Goal: Information Seeking & Learning: Learn about a topic

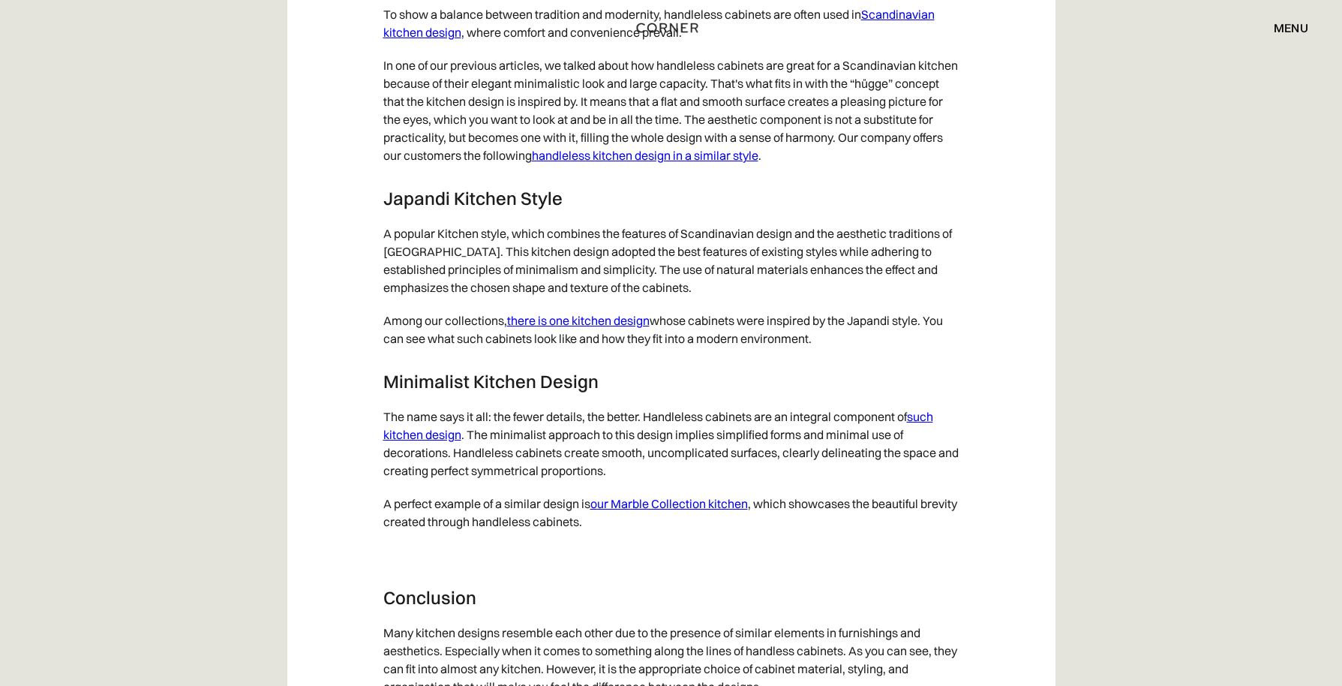
scroll to position [7652, 0]
click at [614, 327] on link "there is one kitchen design" at bounding box center [578, 319] width 143 height 15
click at [429, 441] on link "such kitchen design" at bounding box center [658, 424] width 550 height 33
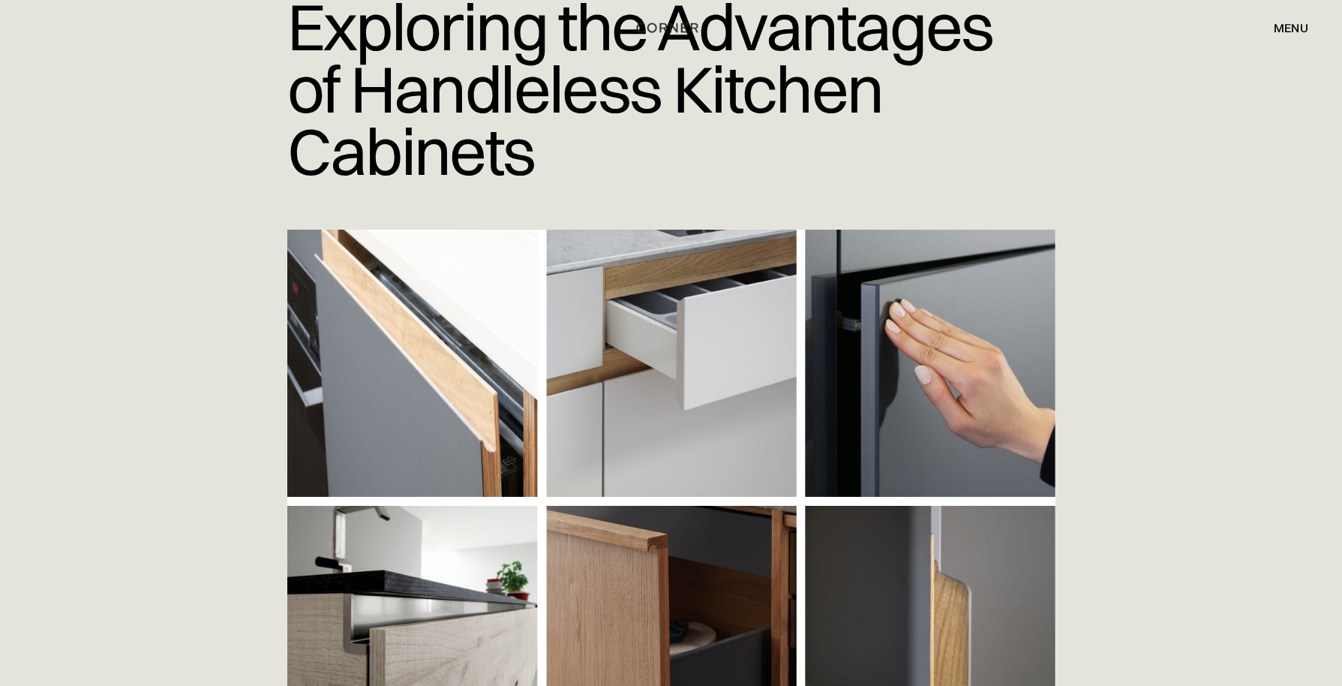
scroll to position [0, 0]
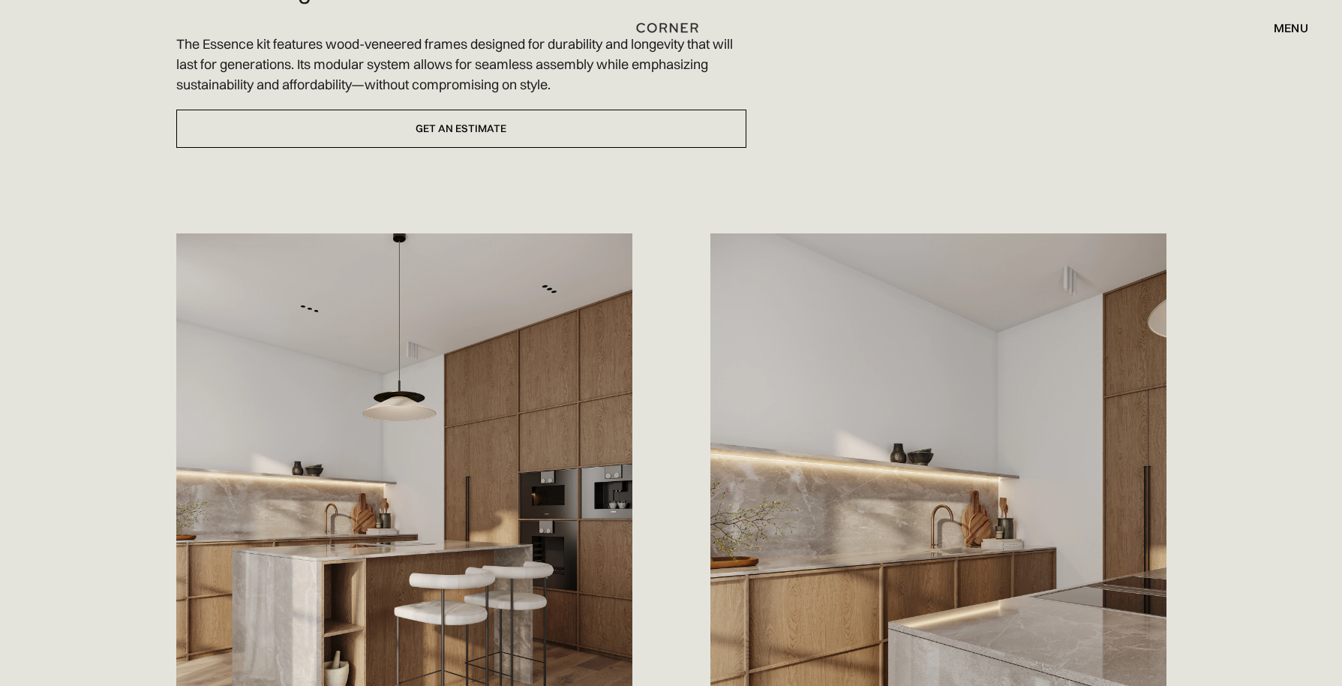
scroll to position [750, 0]
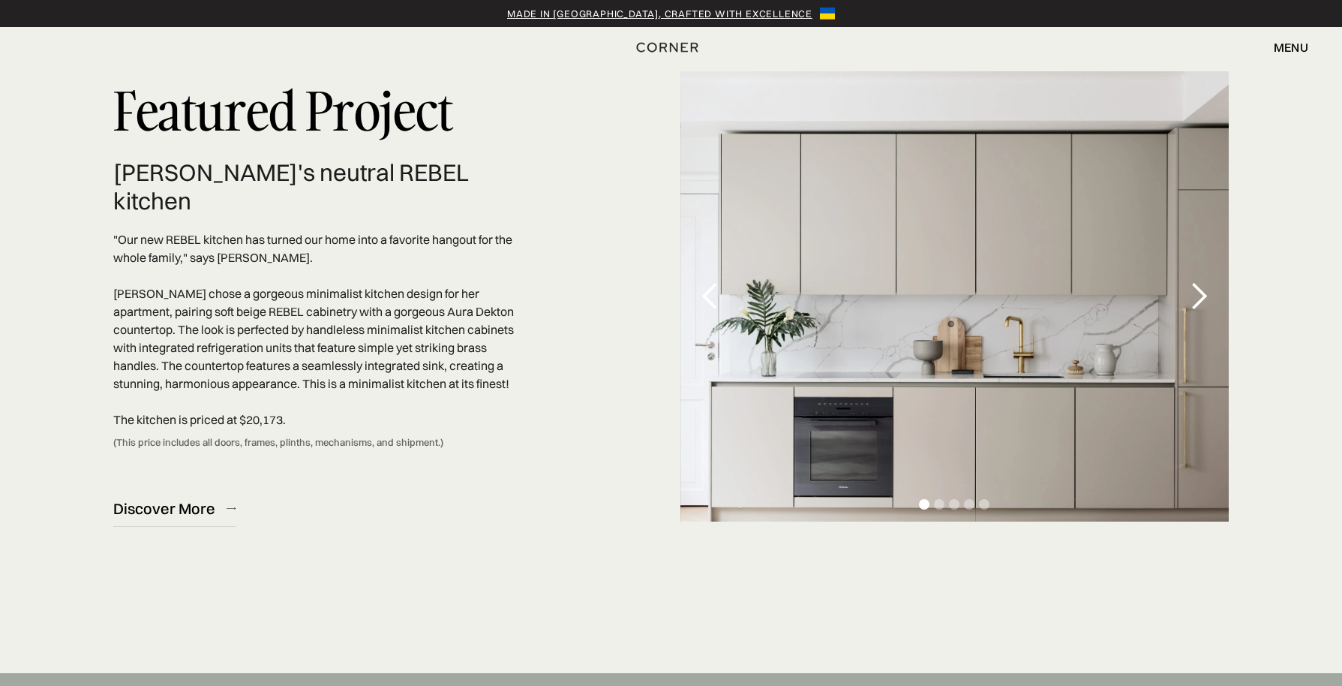
scroll to position [4501, 0]
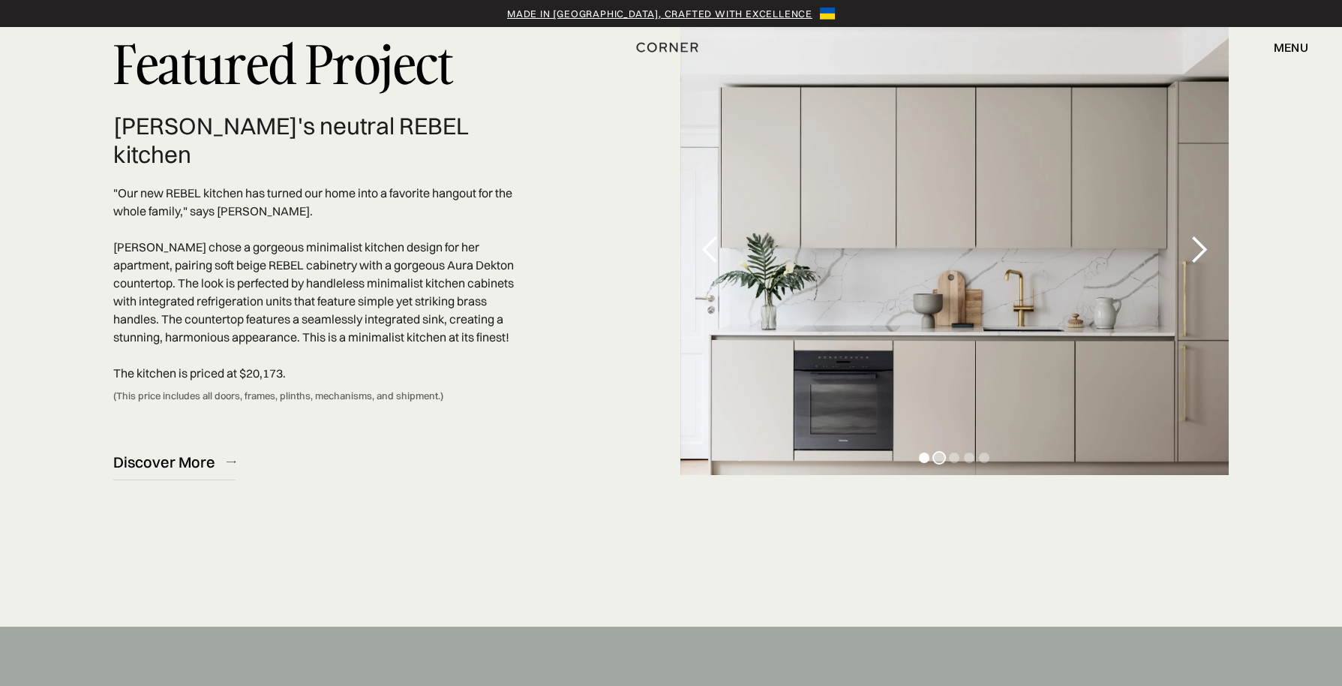
click at [937, 463] on div "Show slide 2 of 5" at bounding box center [939, 457] width 11 height 11
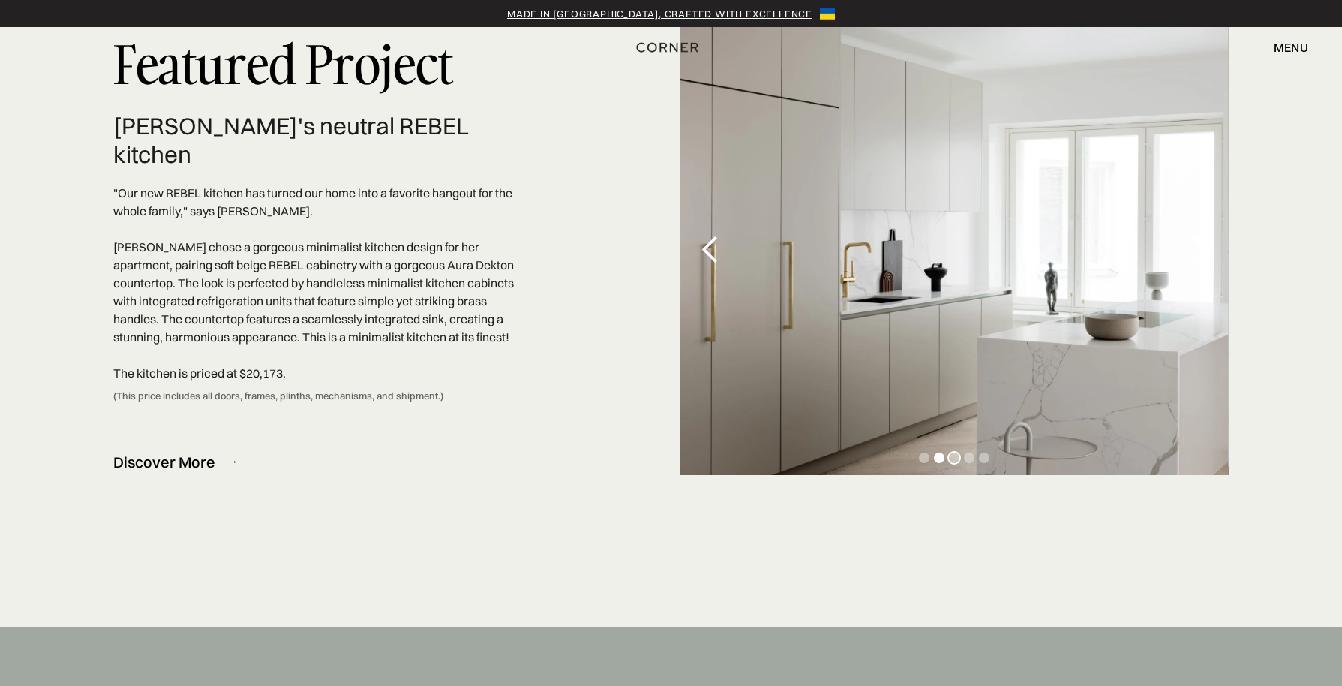
click at [953, 463] on div "Show slide 3 of 5" at bounding box center [954, 457] width 11 height 11
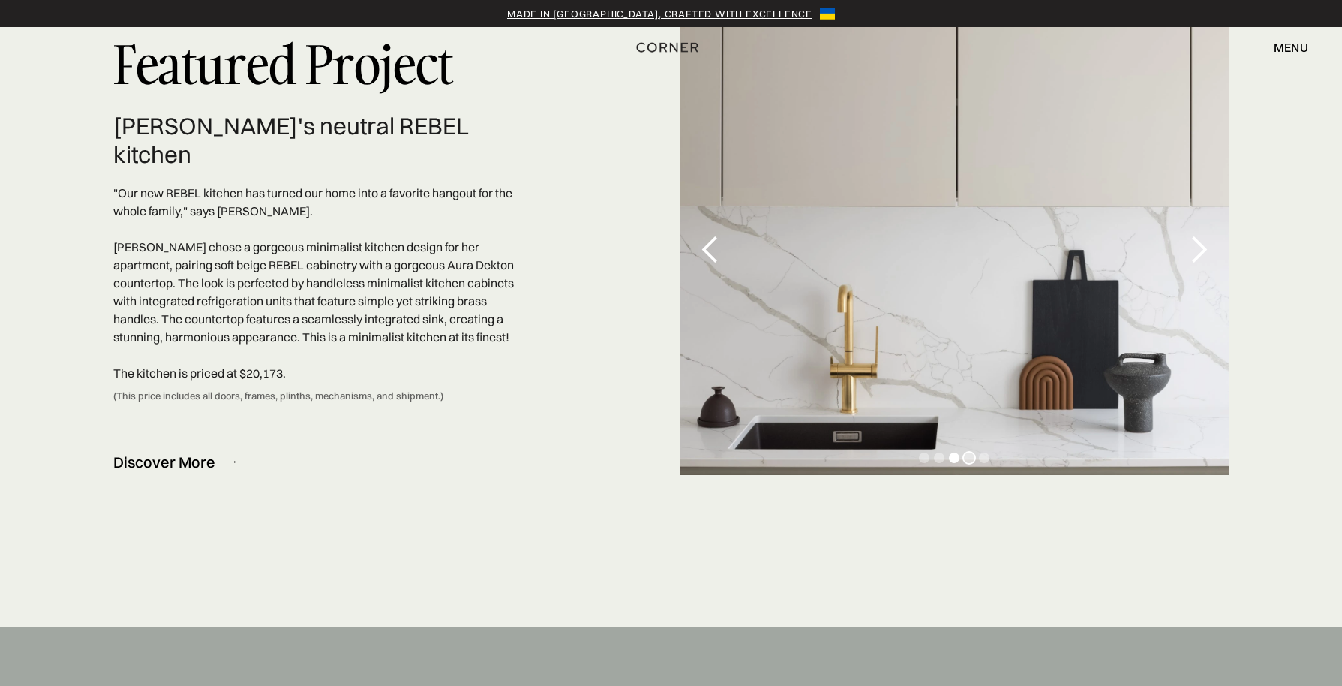
click at [971, 463] on div "Show slide 4 of 5" at bounding box center [969, 457] width 11 height 11
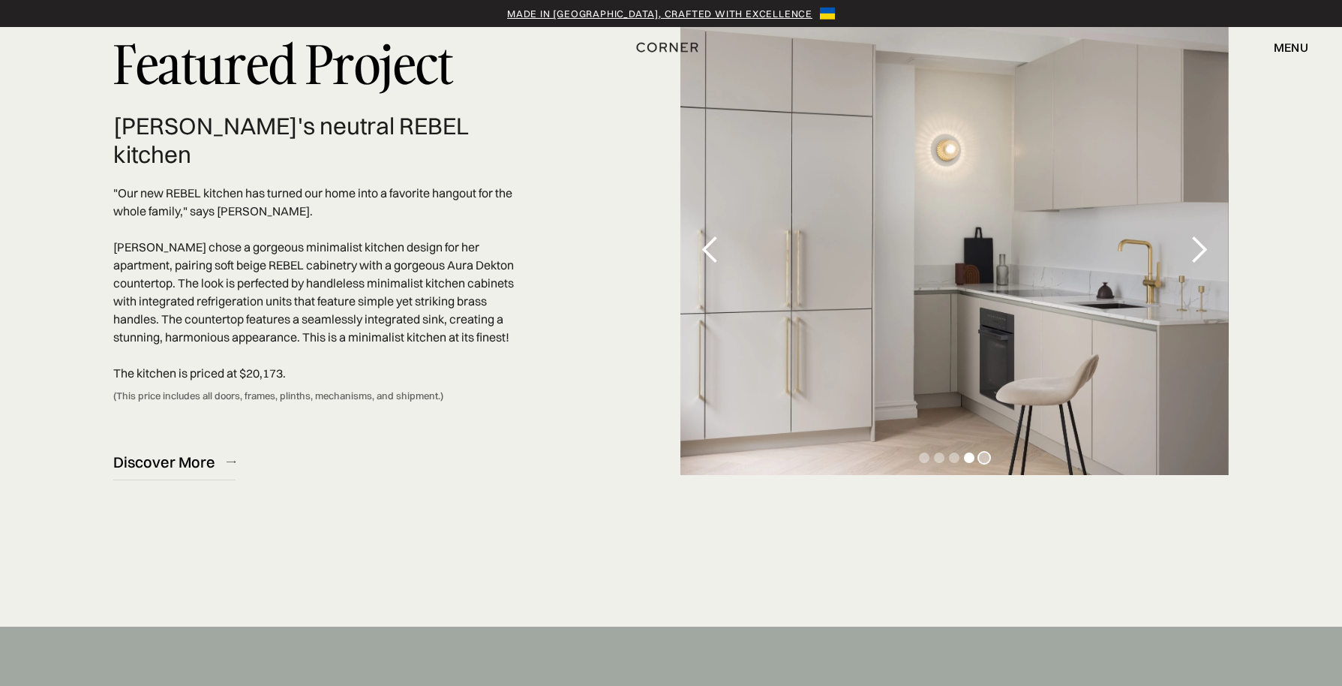
click at [984, 463] on div "Show slide 5 of 5" at bounding box center [984, 457] width 11 height 11
